Goal: Task Accomplishment & Management: Complete application form

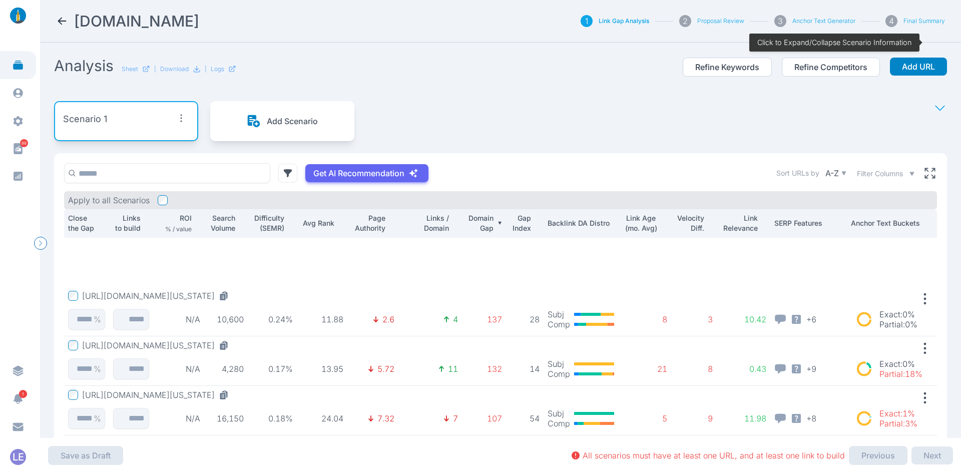
scroll to position [149, 0]
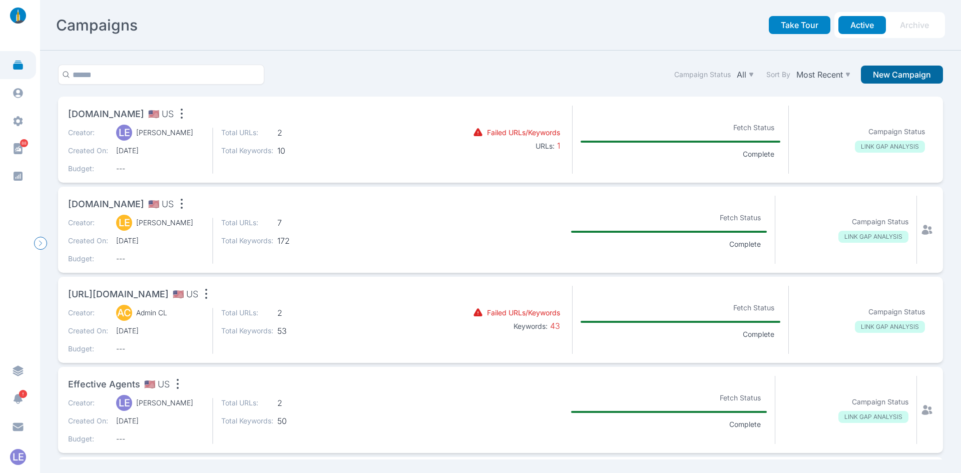
click at [890, 76] on button "New Campaign" at bounding box center [902, 75] width 82 height 18
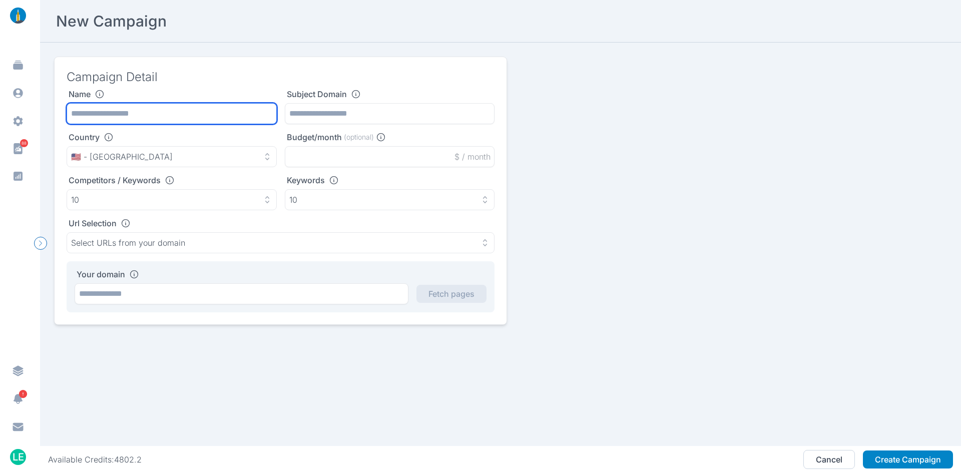
click at [226, 113] on input "text" at bounding box center [172, 113] width 210 height 21
type input "**********"
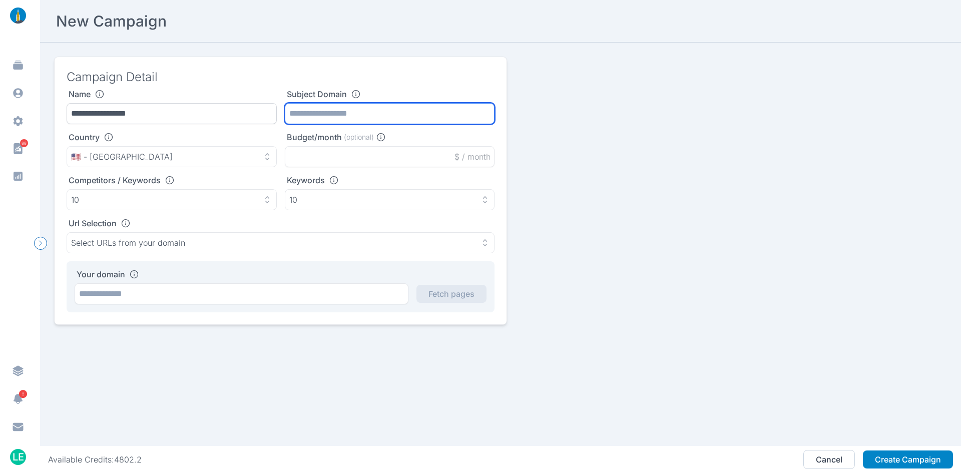
paste input "**********"
type input "**********"
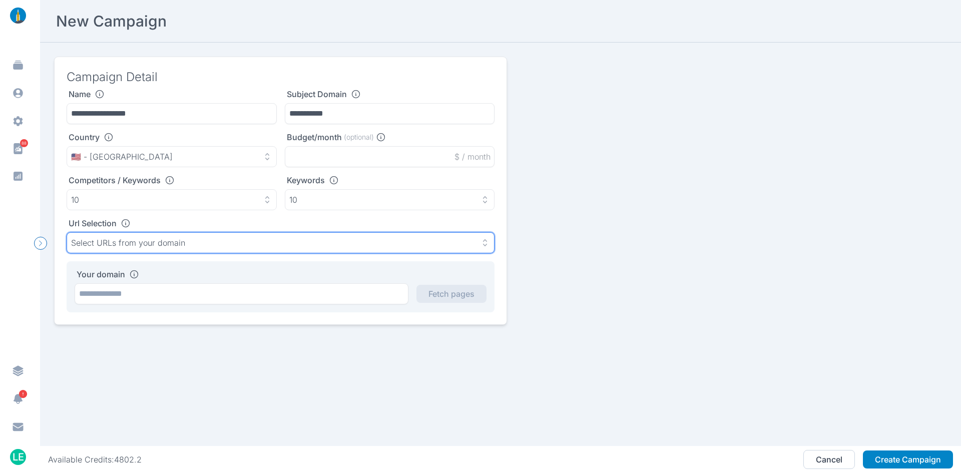
click at [223, 247] on div "Select URLs from your domain" at bounding box center [280, 243] width 419 height 10
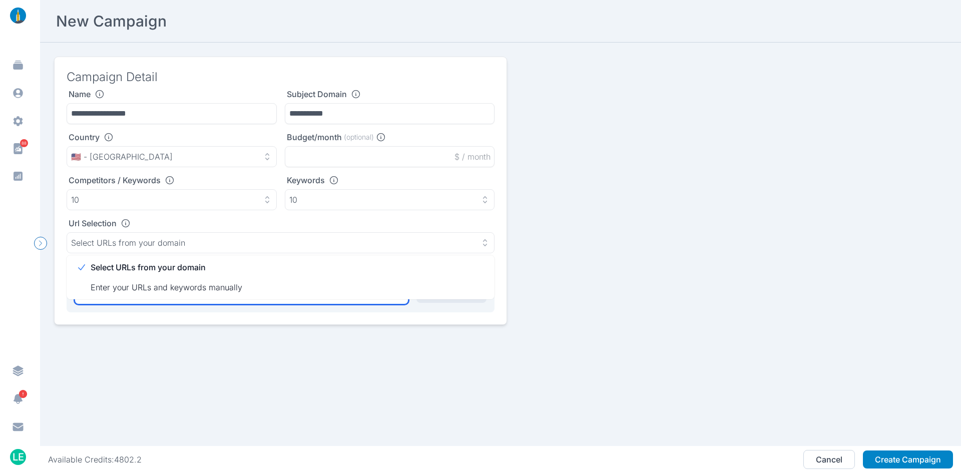
click at [230, 300] on input "text" at bounding box center [242, 293] width 334 height 21
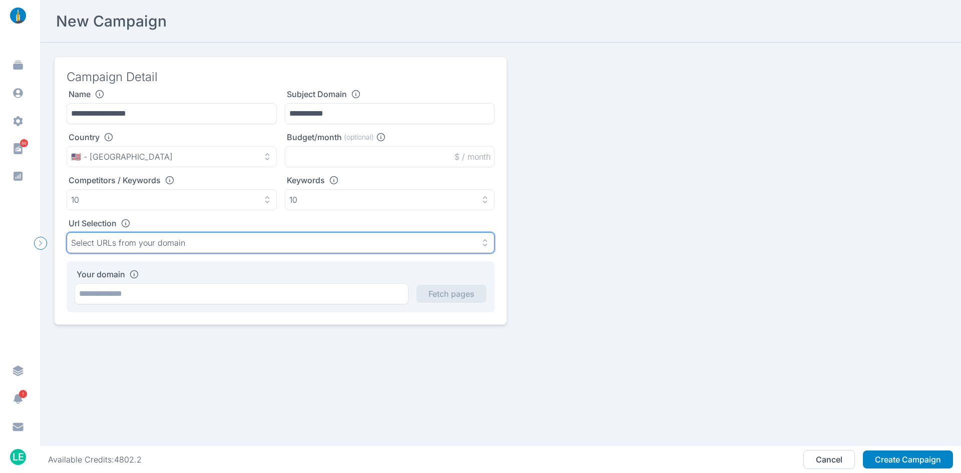
click at [231, 241] on div "Select URLs from your domain" at bounding box center [280, 243] width 419 height 10
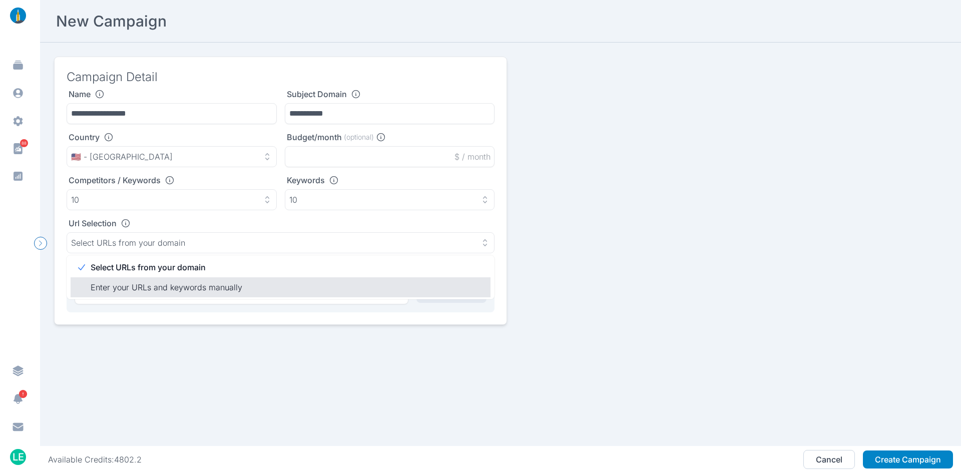
click at [233, 287] on p "Enter your URLs and keywords manually" at bounding box center [287, 287] width 392 height 12
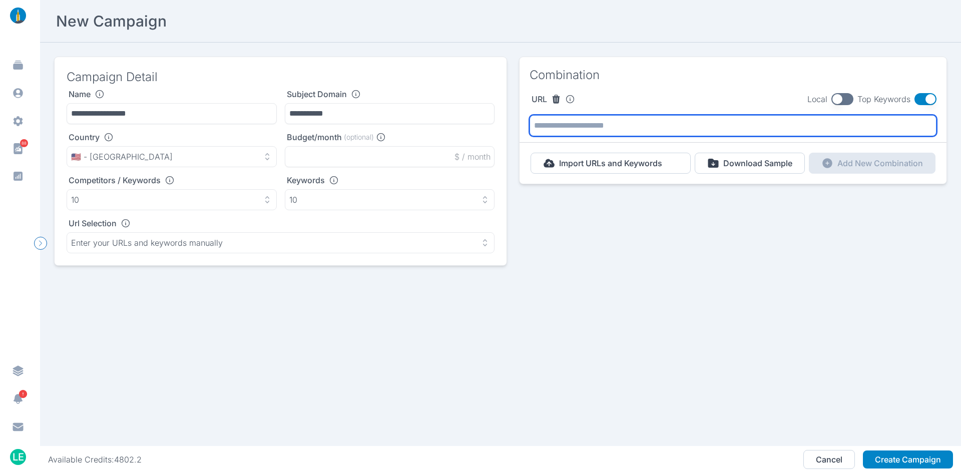
click at [584, 124] on input "text" at bounding box center [733, 125] width 407 height 21
paste input "**********"
type input "**********"
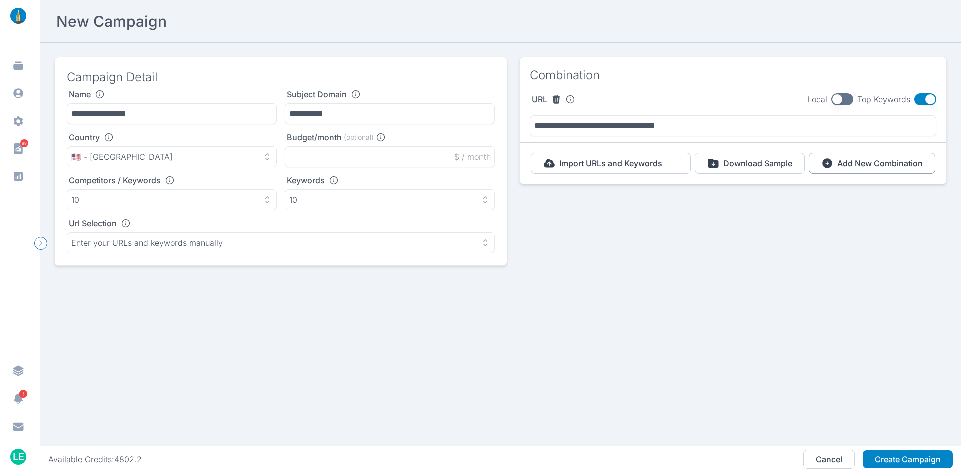
click at [837, 162] on p "Add New Combination" at bounding box center [880, 163] width 86 height 10
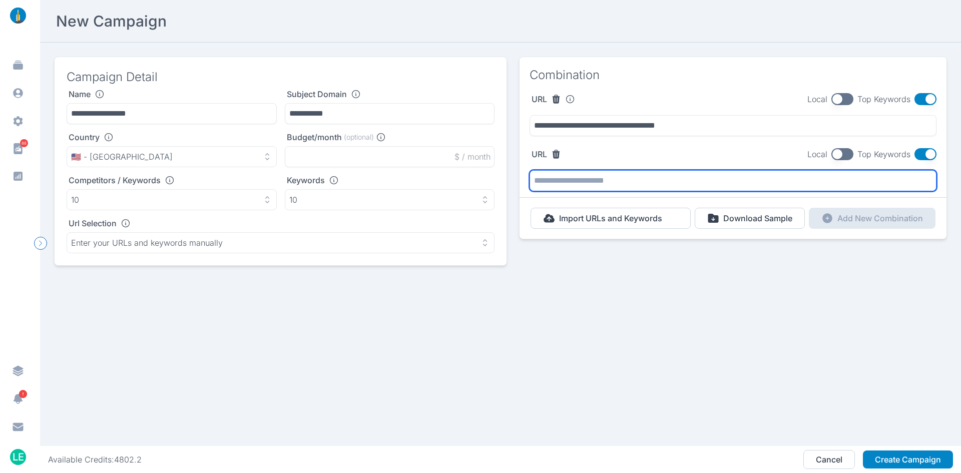
click at [661, 178] on input "text" at bounding box center [733, 180] width 407 height 21
click at [624, 185] on input "text" at bounding box center [733, 180] width 407 height 21
paste input "**********"
type input "**********"
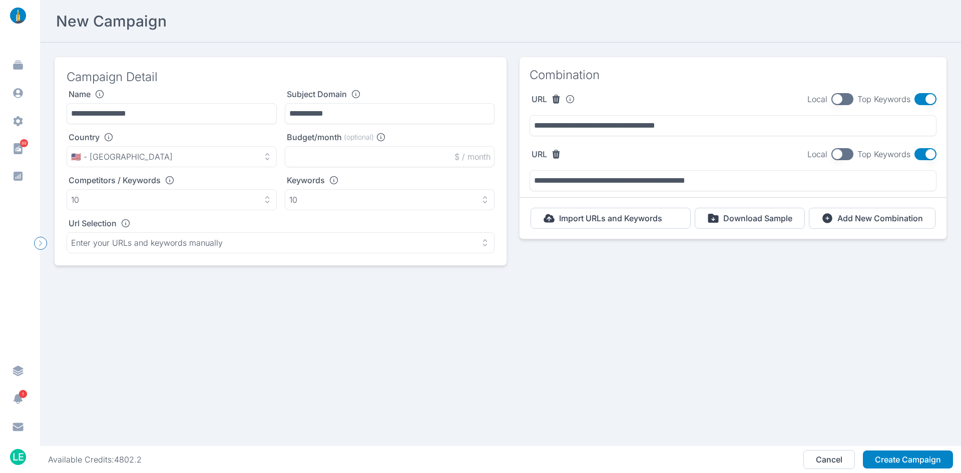
click at [835, 157] on button "button" at bounding box center [842, 154] width 22 height 12
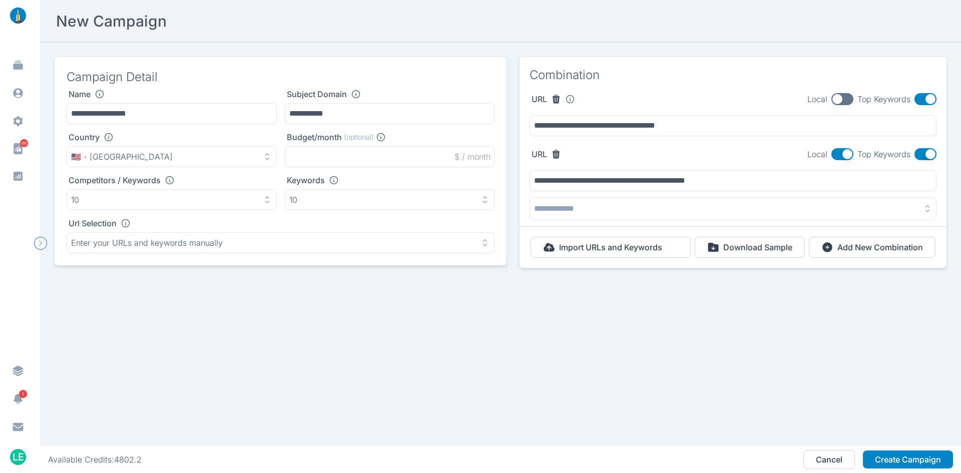
click at [811, 209] on button "button" at bounding box center [733, 208] width 407 height 23
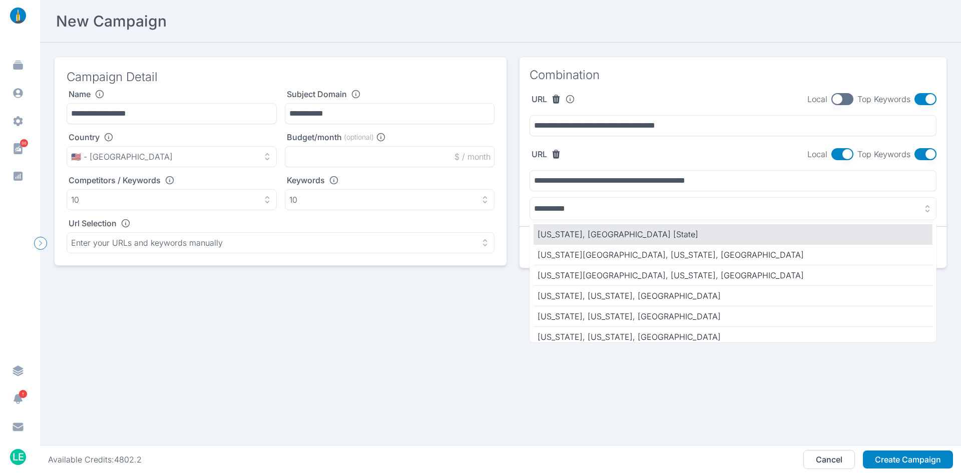
click at [738, 233] on p "California, United States [State]" at bounding box center [733, 234] width 391 height 12
type input "**********"
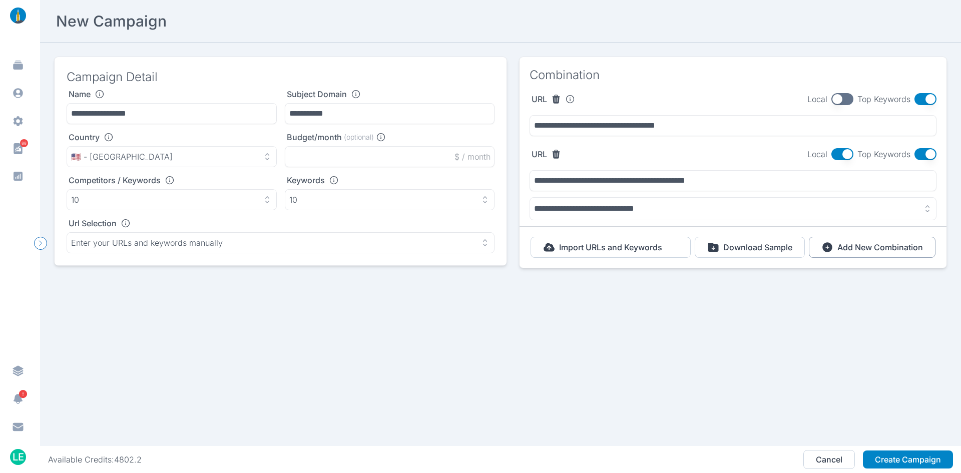
click at [848, 251] on p "Add New Combination" at bounding box center [880, 247] width 86 height 10
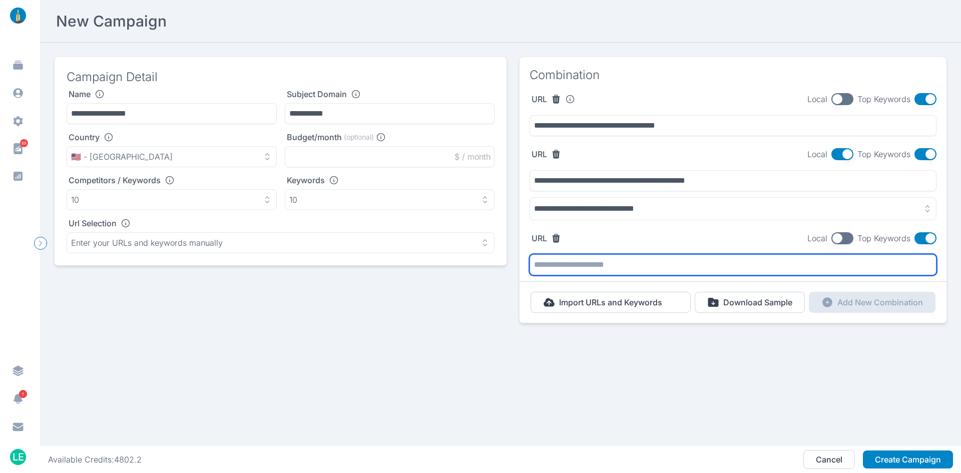
click at [722, 267] on input "text" at bounding box center [733, 264] width 407 height 21
paste input "**********"
type input "**********"
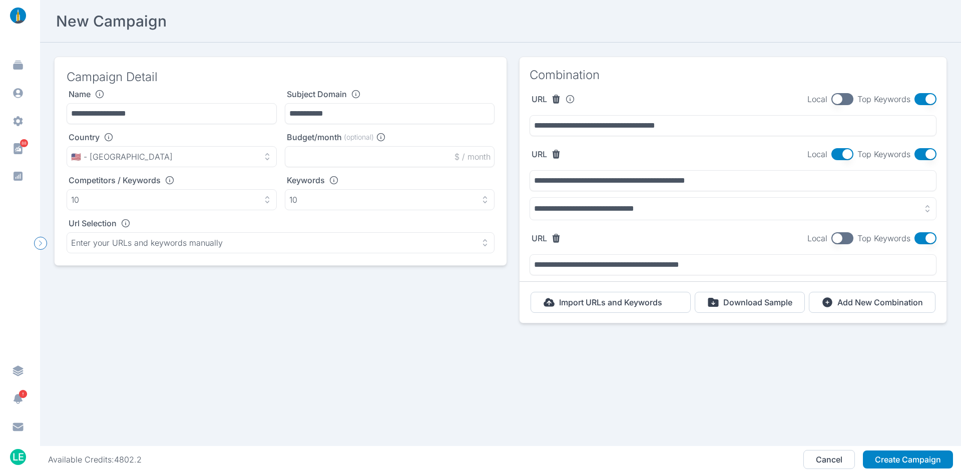
click at [846, 238] on button "button" at bounding box center [842, 238] width 22 height 12
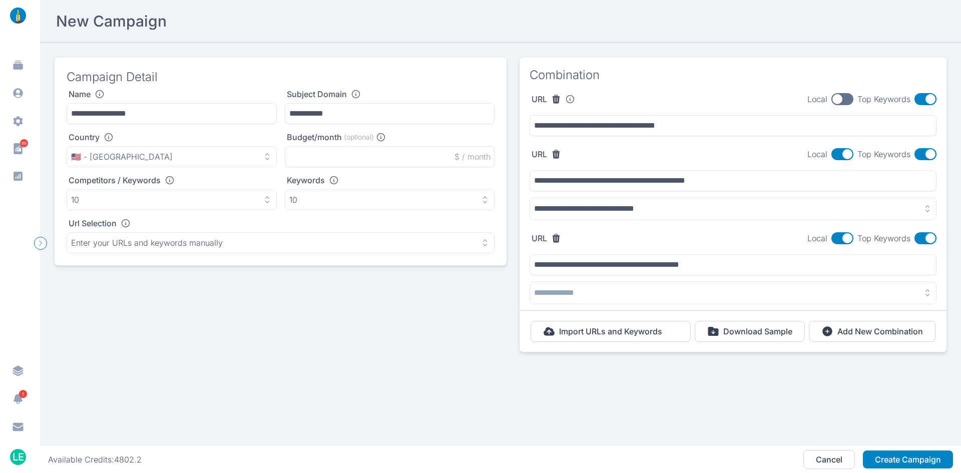
click at [798, 288] on button "button" at bounding box center [733, 292] width 407 height 23
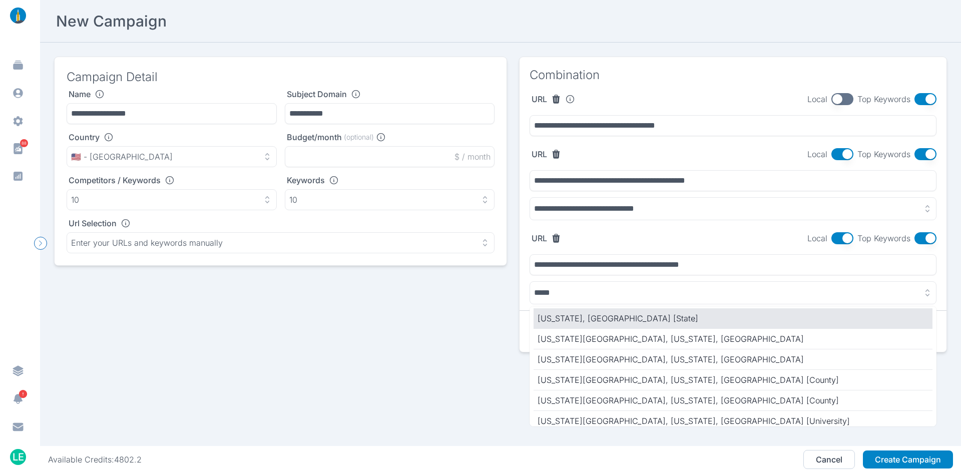
click at [719, 314] on p "Texas, United States [State]" at bounding box center [733, 318] width 391 height 12
type input "**********"
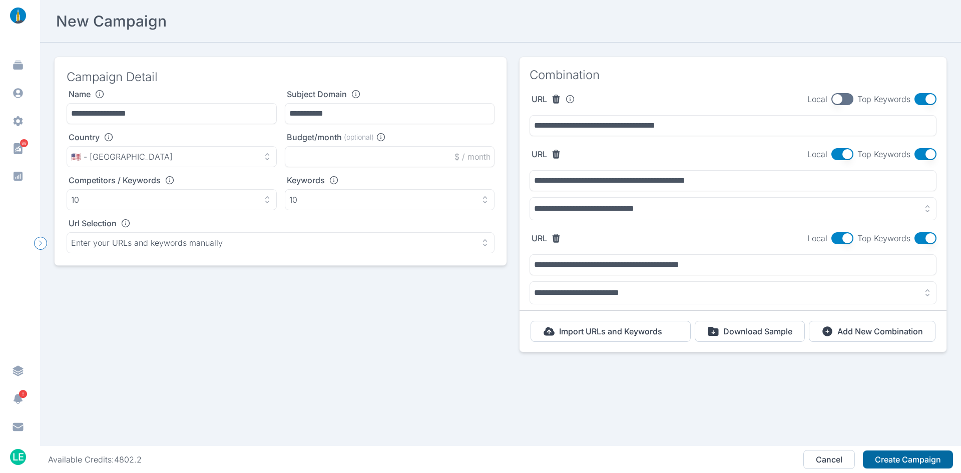
click at [930, 458] on button "Create Campaign" at bounding box center [908, 459] width 90 height 18
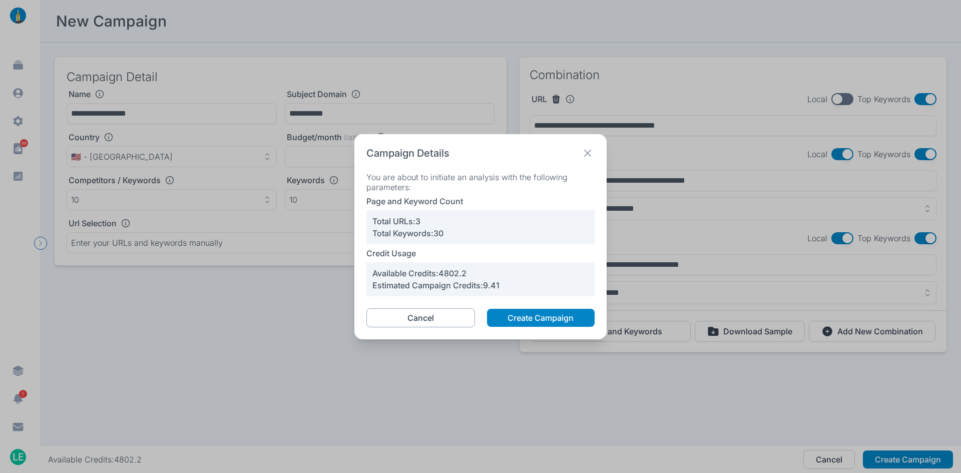
click at [464, 316] on button "Cancel" at bounding box center [420, 317] width 109 height 19
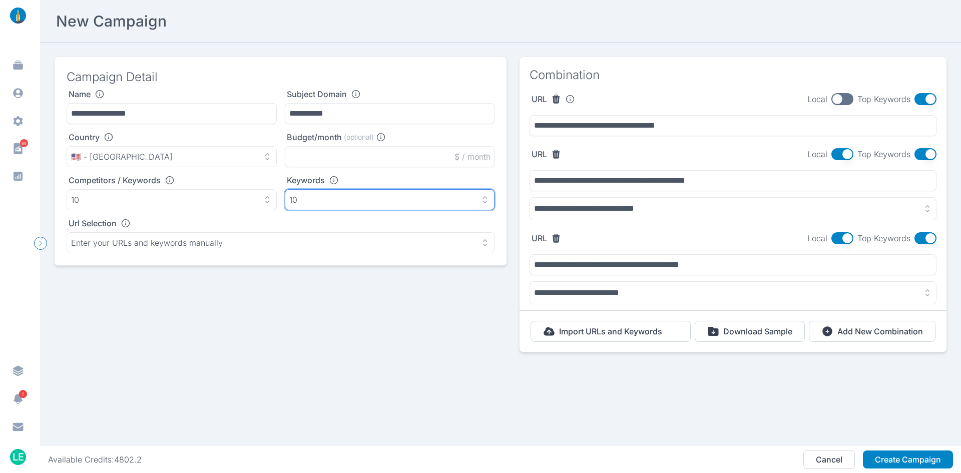
click at [366, 205] on button "10" at bounding box center [390, 199] width 210 height 21
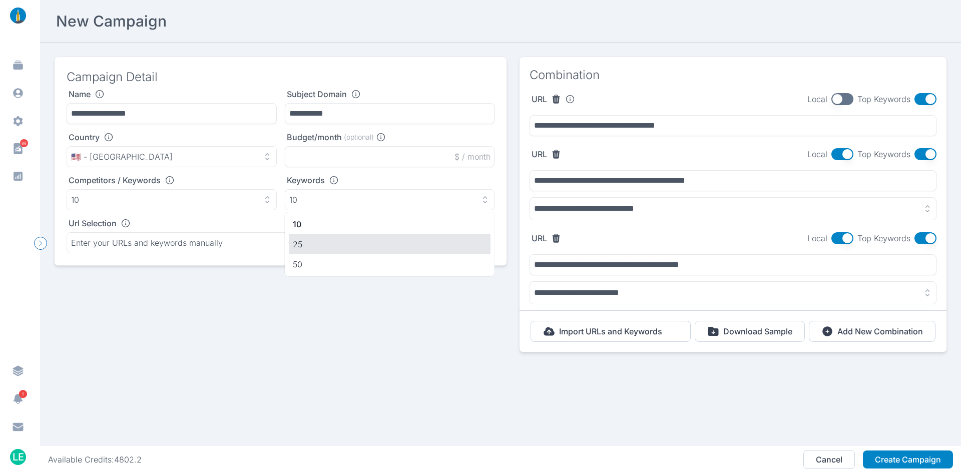
click at [364, 236] on li "25" at bounding box center [390, 244] width 202 height 20
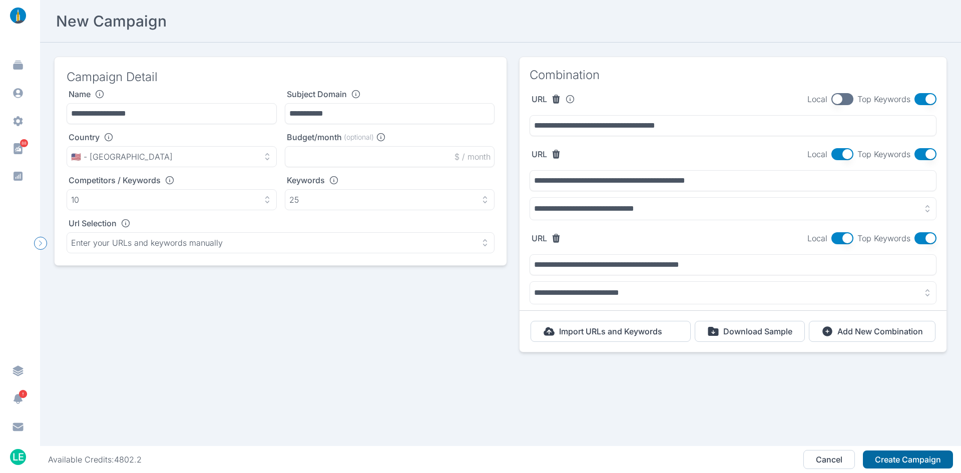
click at [880, 459] on button "Create Campaign" at bounding box center [908, 459] width 90 height 18
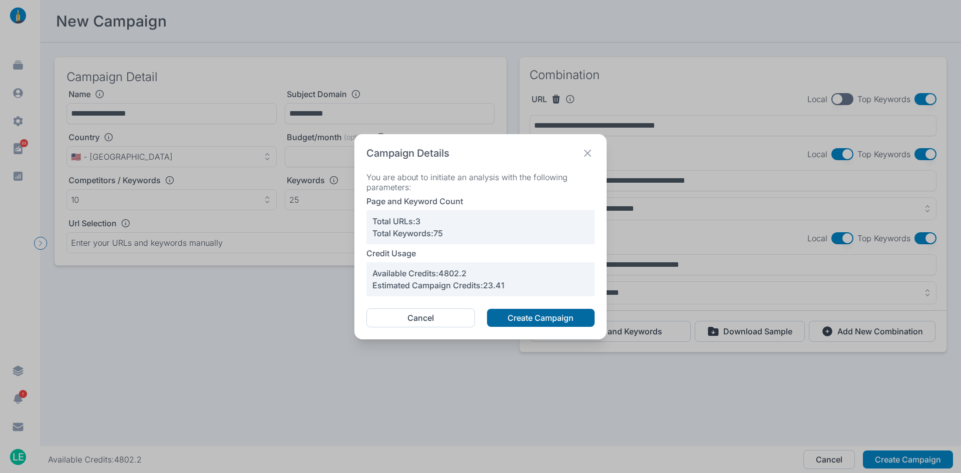
click at [552, 313] on button "Create Campaign" at bounding box center [541, 318] width 108 height 18
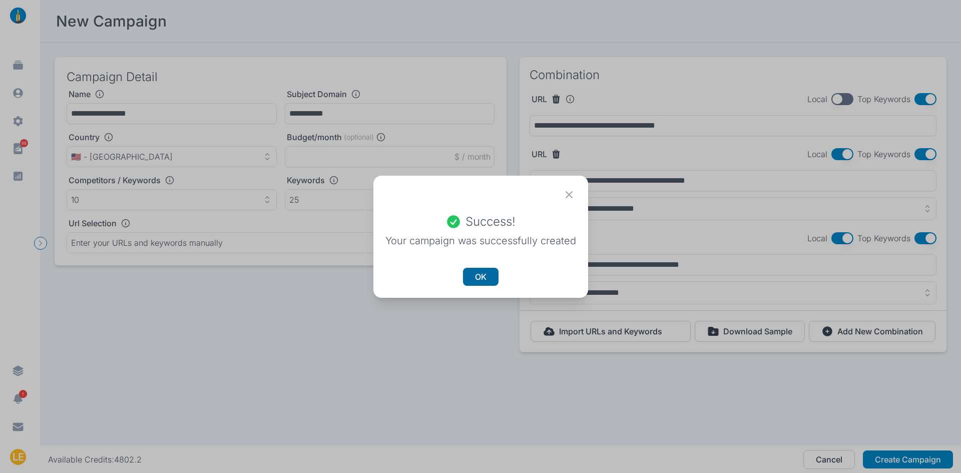
click at [490, 280] on button "OK" at bounding box center [481, 277] width 36 height 18
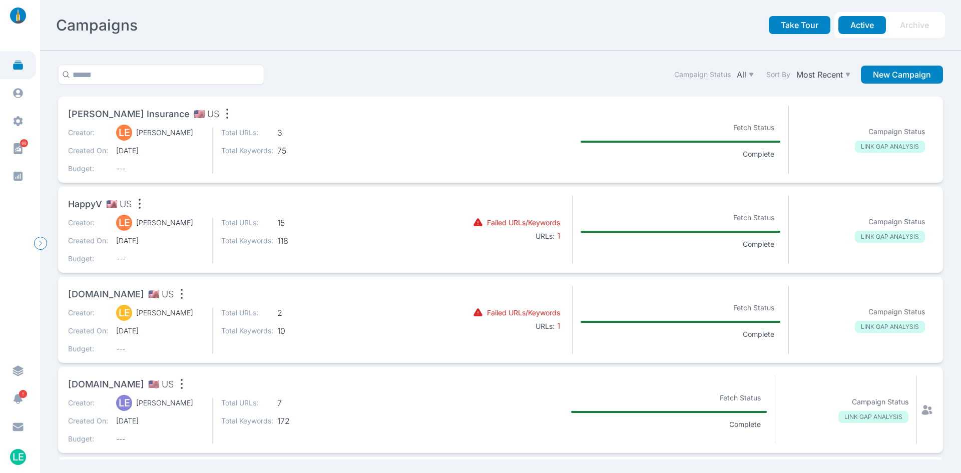
click at [428, 137] on section at bounding box center [500, 140] width 144 height 68
click at [402, 152] on div "Creator: LE Lee Elliott Created On: 9/29/2025 Budget: --- Total URLs: 3 Total K…" at bounding box center [248, 151] width 360 height 46
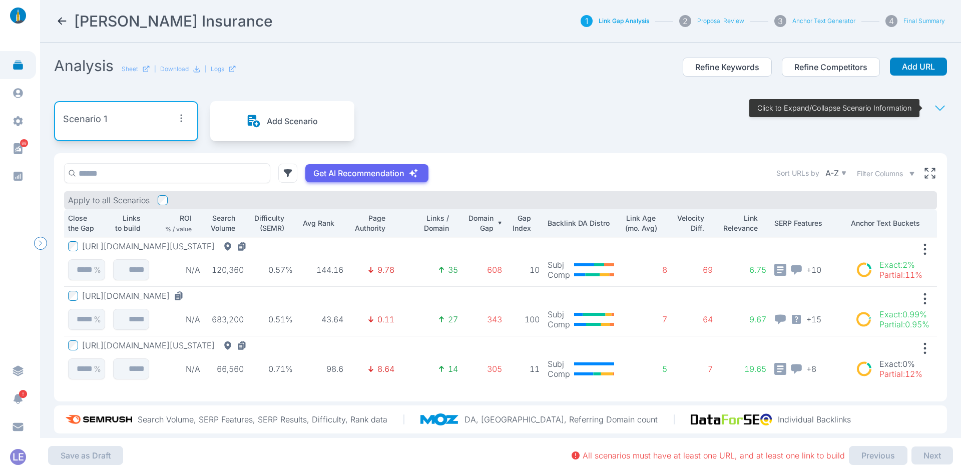
scroll to position [17, 0]
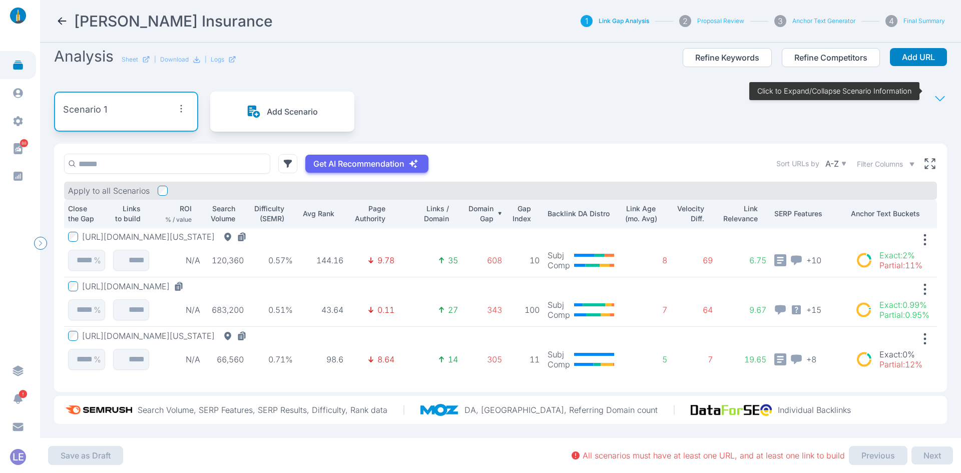
click at [249, 232] on button "https://www.farmers.com/california/home-insurance/" at bounding box center [166, 237] width 169 height 10
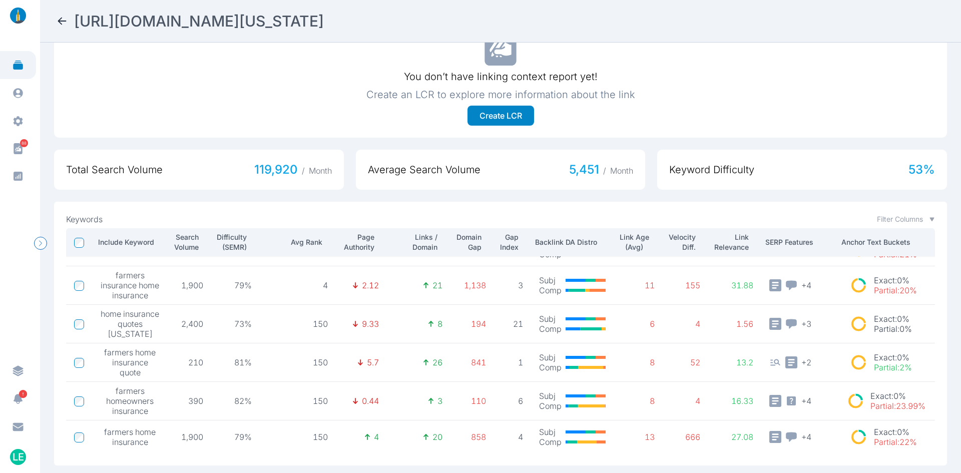
scroll to position [385, 0]
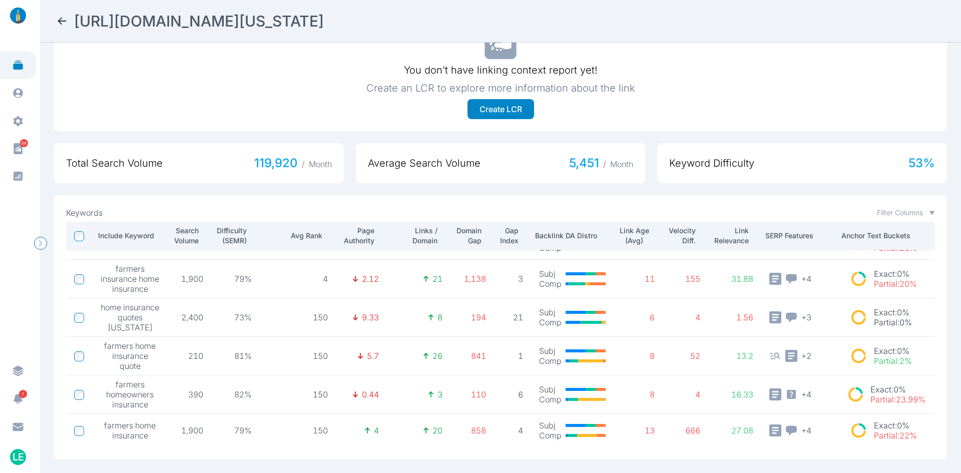
click at [471, 231] on p "Domain Gap" at bounding box center [467, 236] width 27 height 20
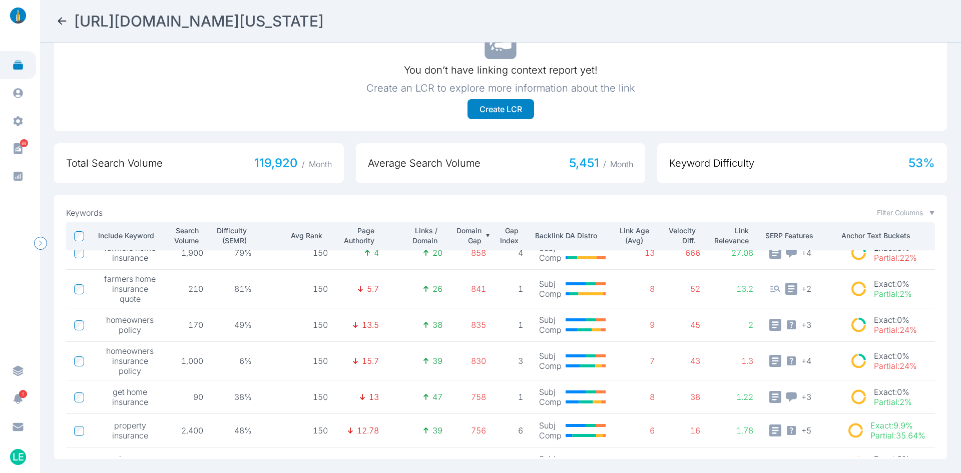
scroll to position [0, 0]
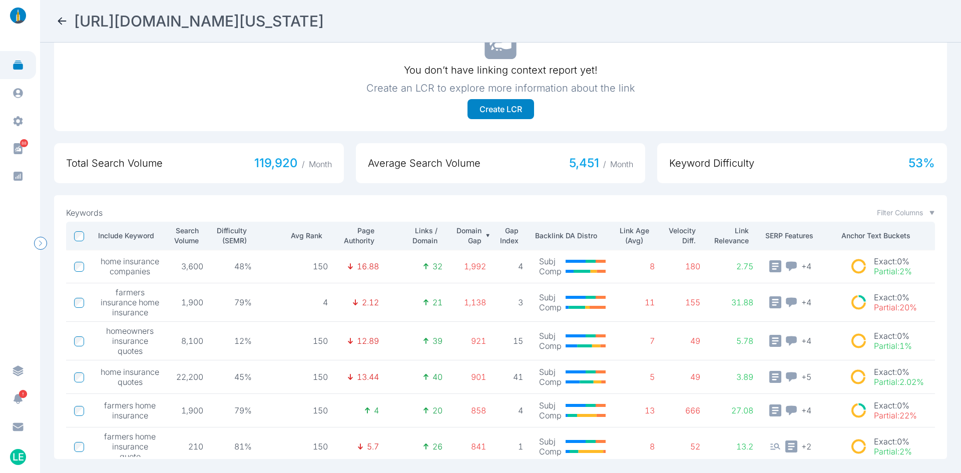
click at [77, 299] on td at bounding box center [79, 302] width 27 height 39
click at [58, 16] on icon at bounding box center [62, 21] width 12 height 12
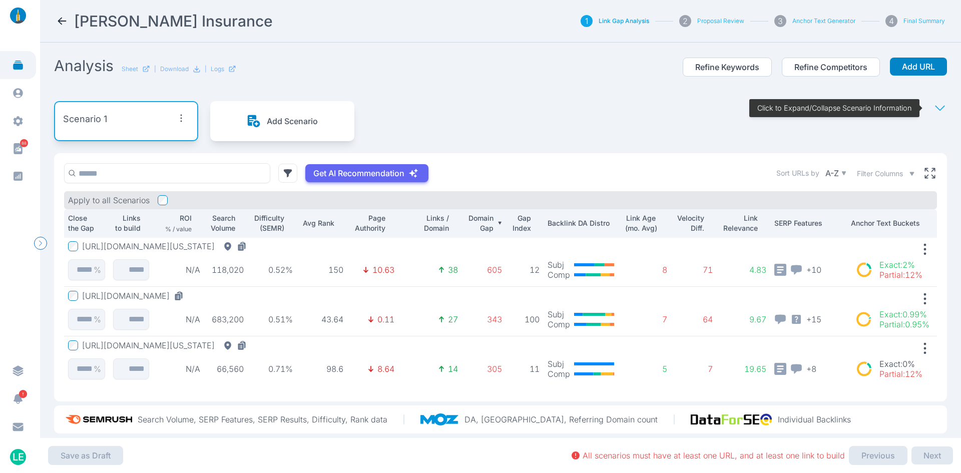
click at [188, 293] on button "https://www.farmers.com/home/homeowners/" at bounding box center [135, 296] width 106 height 10
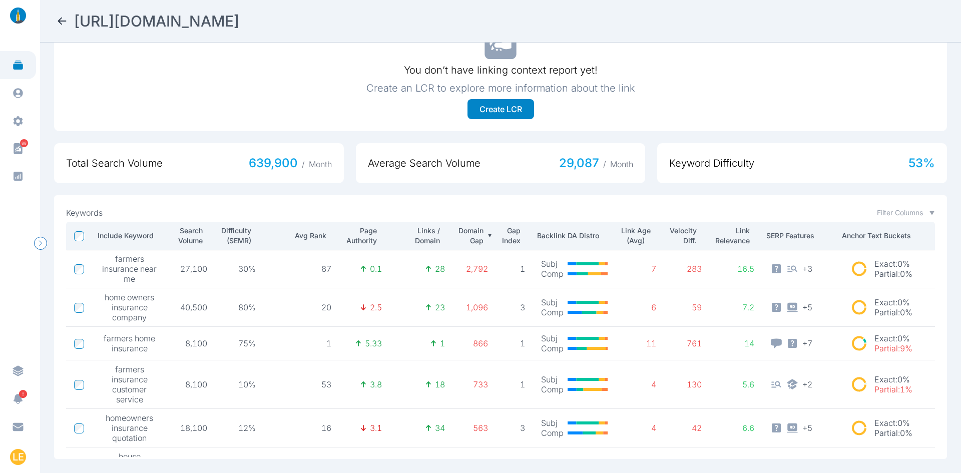
click at [60, 23] on icon at bounding box center [62, 21] width 12 height 12
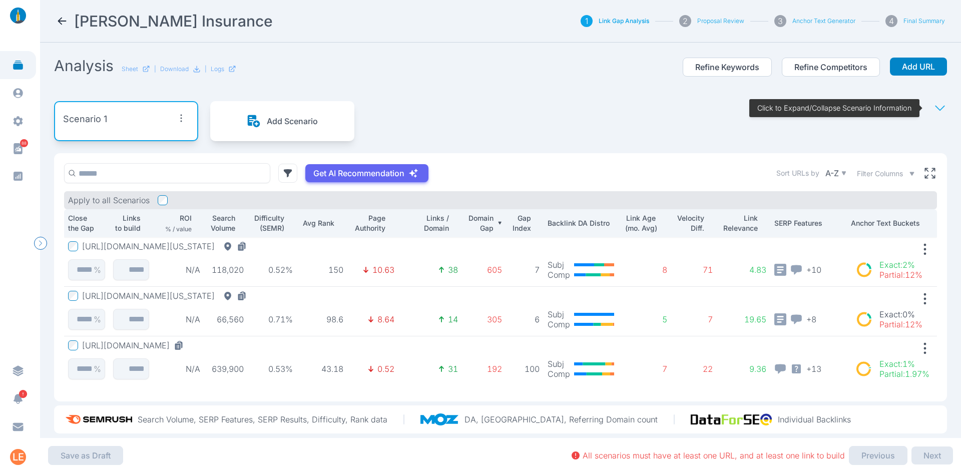
click at [152, 296] on button "https://www.farmers.com/texas/renters-insurance/" at bounding box center [166, 296] width 169 height 10
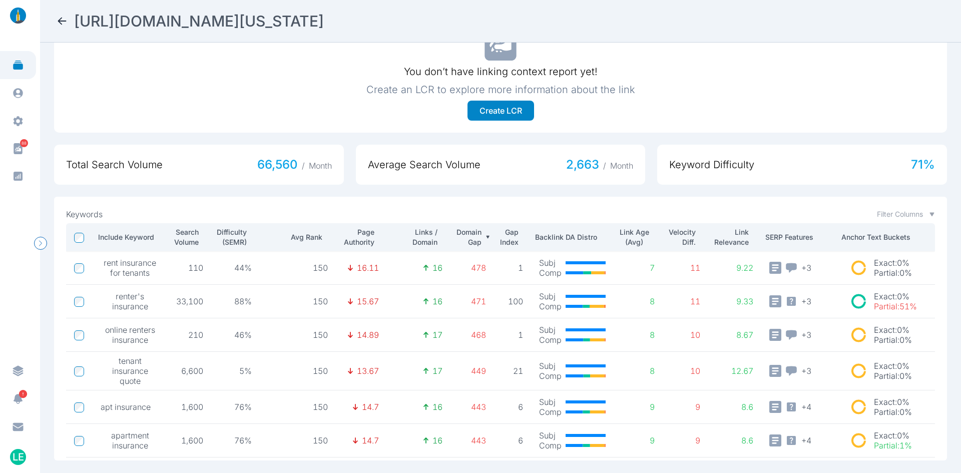
scroll to position [385, 0]
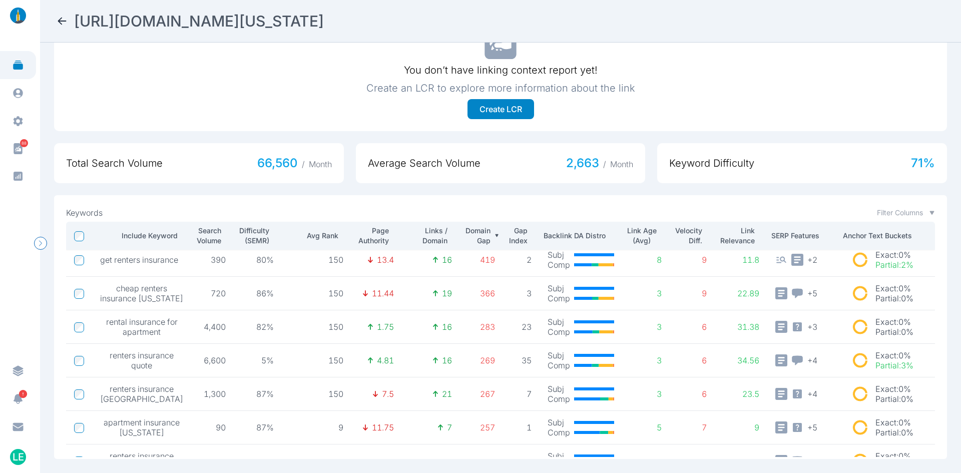
click at [113, 351] on td "renters insurance quote" at bounding box center [141, 361] width 99 height 34
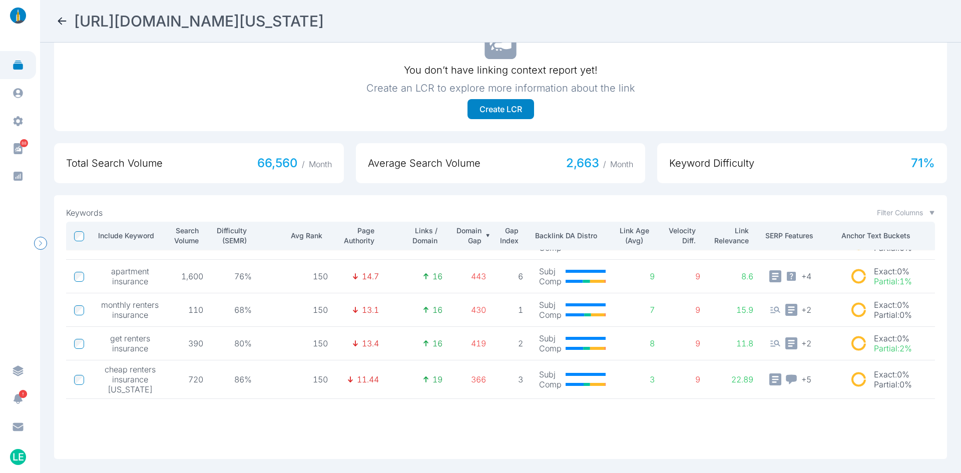
scroll to position [0, 0]
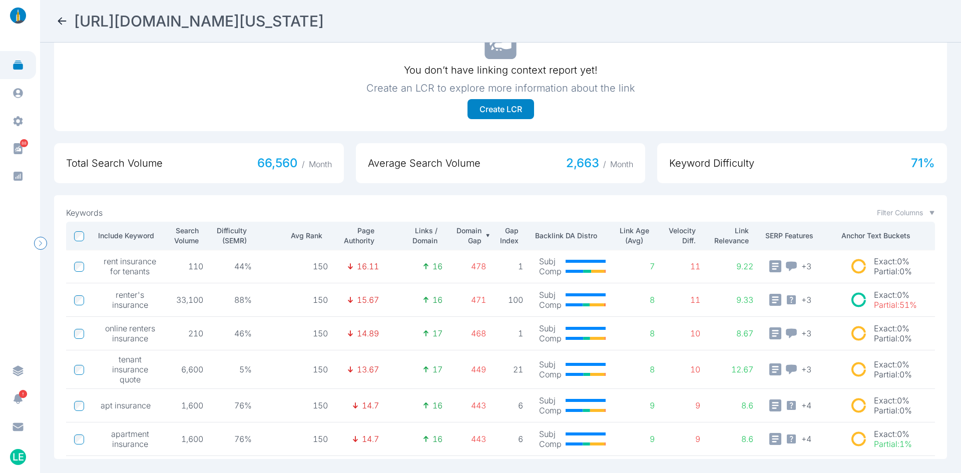
click at [55, 22] on nav "https://www.farmers.com/texas/renters-insurance/" at bounding box center [500, 21] width 921 height 43
click at [65, 22] on icon at bounding box center [62, 21] width 12 height 12
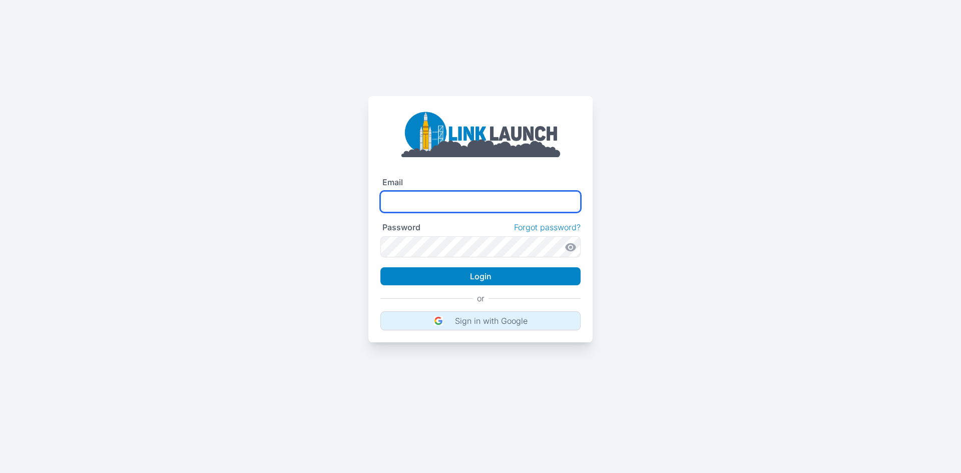
type input "**********"
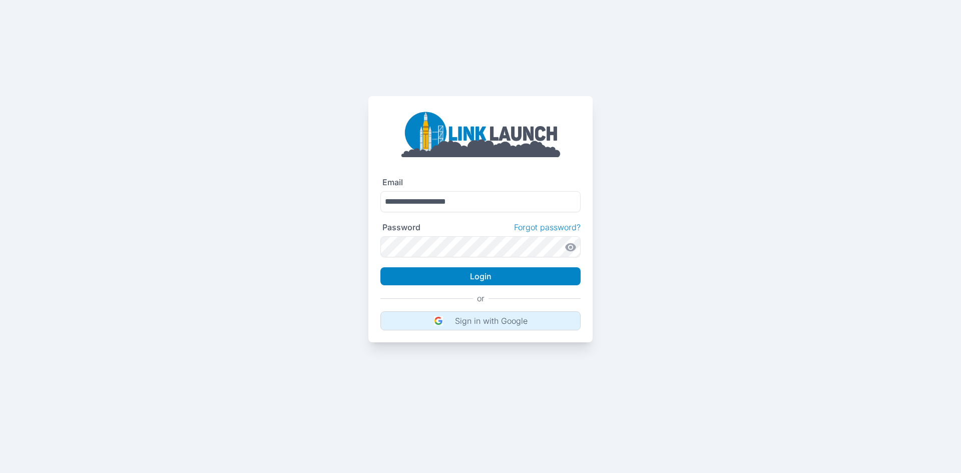
click at [486, 313] on button "Sign in with Google" at bounding box center [480, 320] width 200 height 19
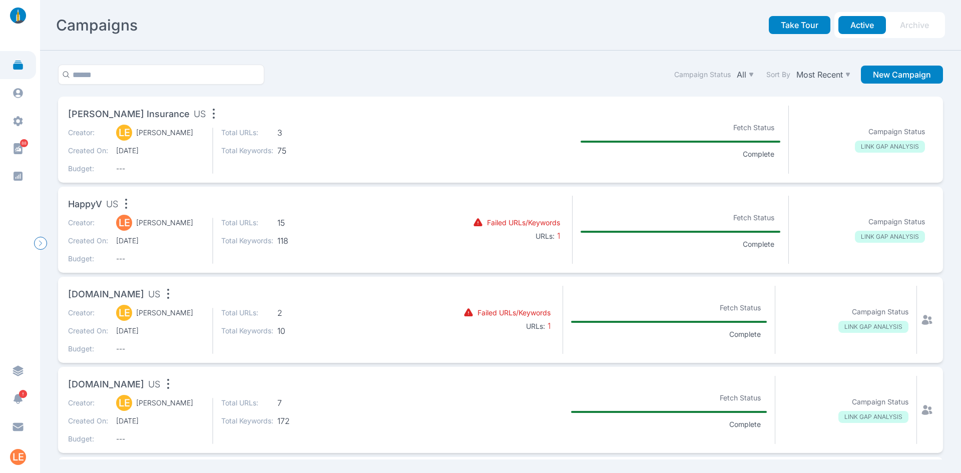
click at [368, 219] on div "Creator: LE Lee Elliott Created On: 9/29/2025 Budget: --- Total URLs: 15 Total …" at bounding box center [248, 241] width 360 height 46
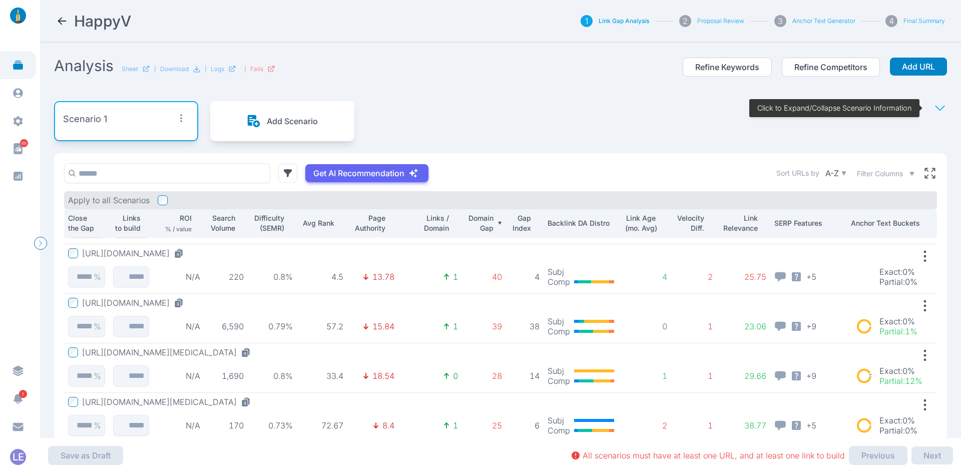
scroll to position [290, 0]
click at [155, 303] on button "https://happyv.com/products/debloat-digest" at bounding box center [135, 303] width 106 height 10
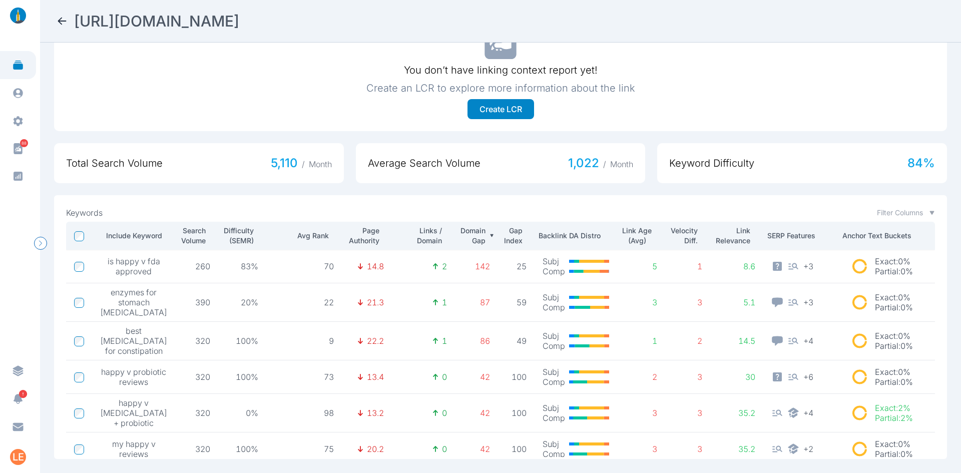
scroll to position [158, 0]
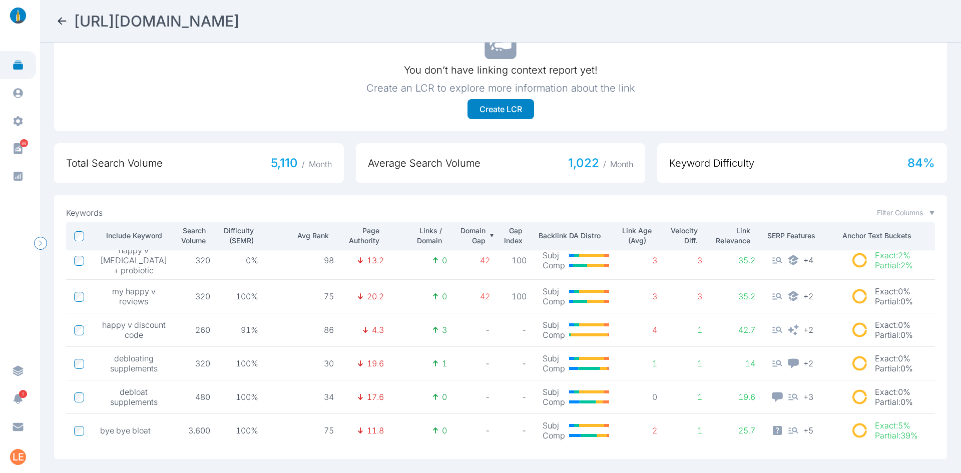
click at [62, 22] on icon at bounding box center [62, 21] width 12 height 12
